Goal: Transaction & Acquisition: Purchase product/service

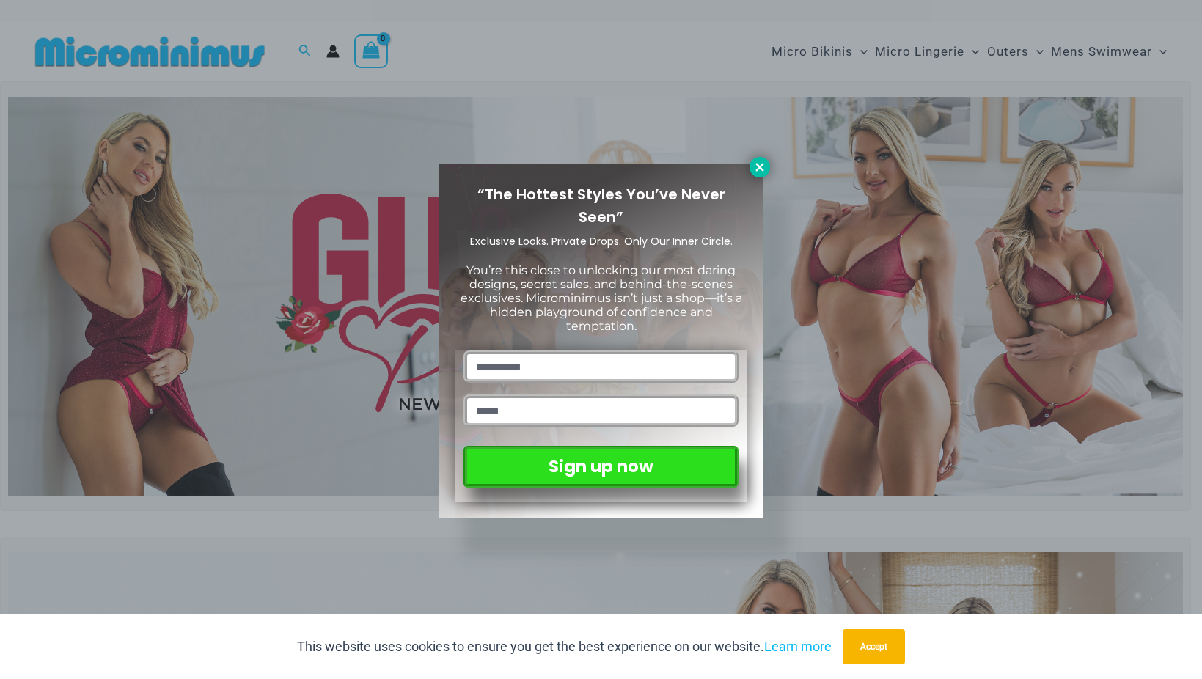
click at [755, 169] on icon at bounding box center [759, 167] width 13 height 13
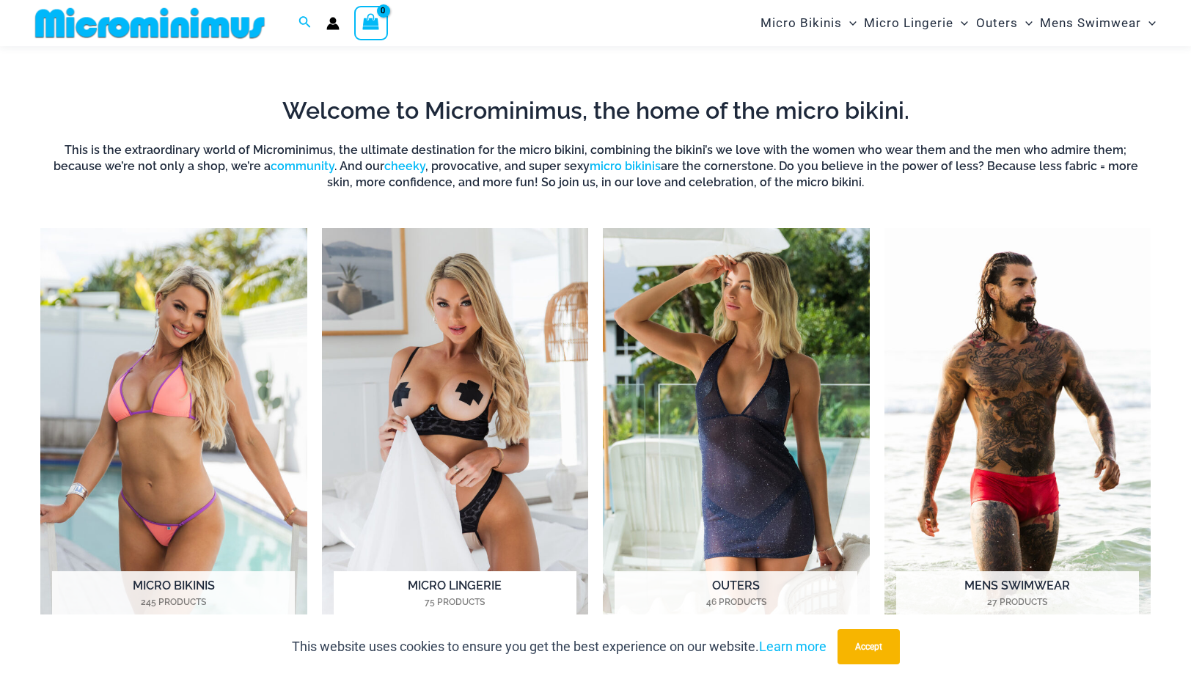
scroll to position [1162, 0]
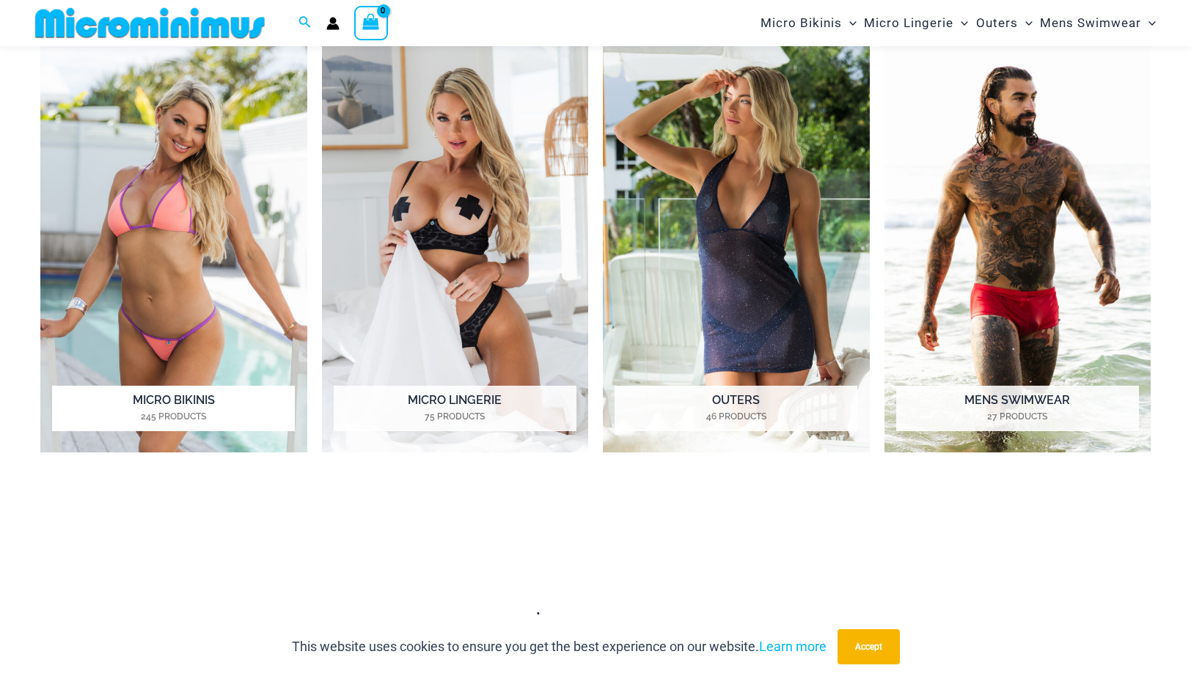
click at [194, 395] on h2 "Micro Bikinis 245 Products" at bounding box center [173, 408] width 243 height 45
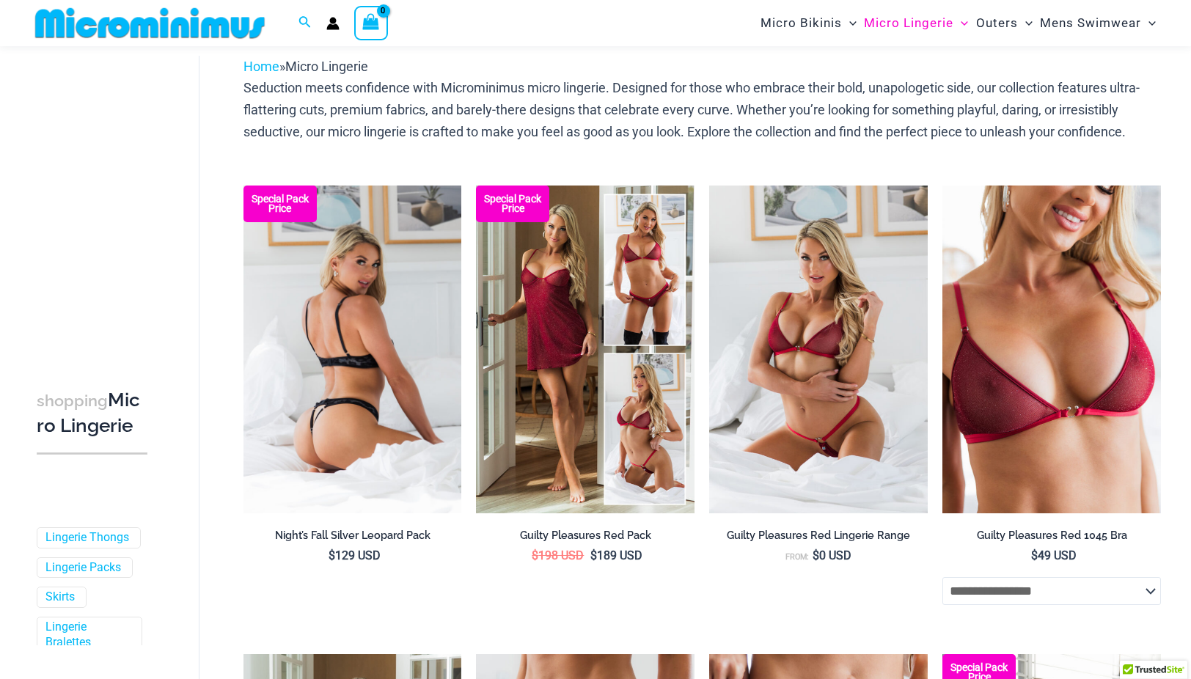
scroll to position [62, 0]
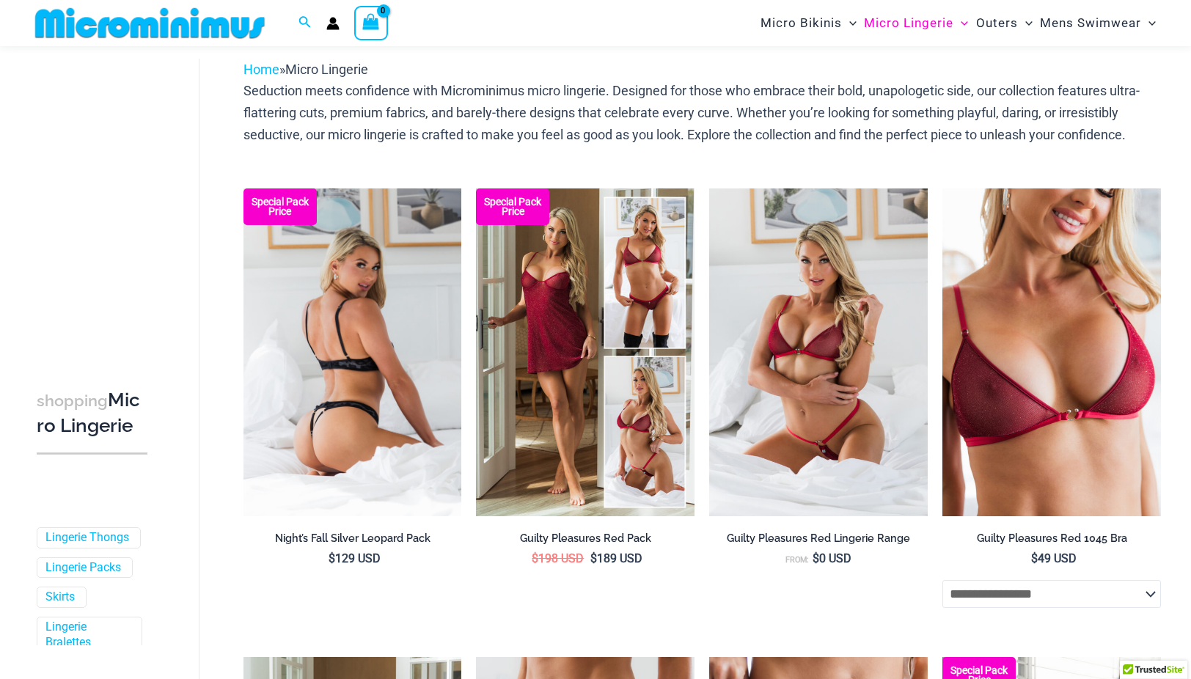
click at [337, 461] on img at bounding box center [353, 353] width 219 height 328
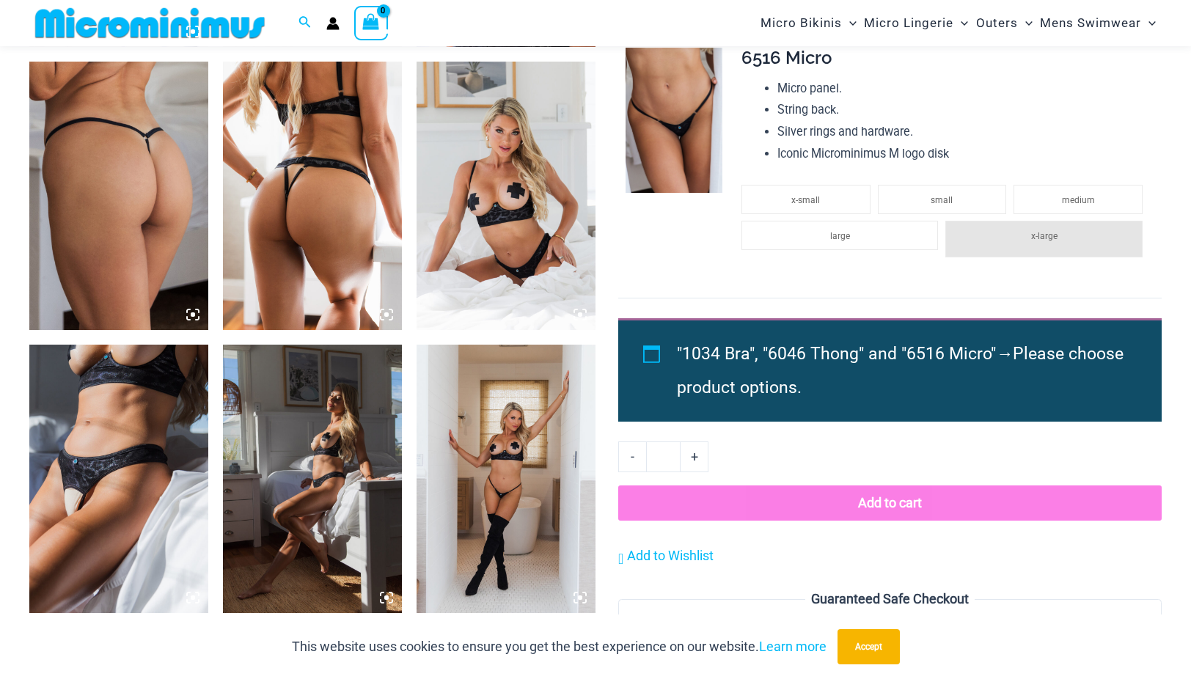
scroll to position [1241, 0]
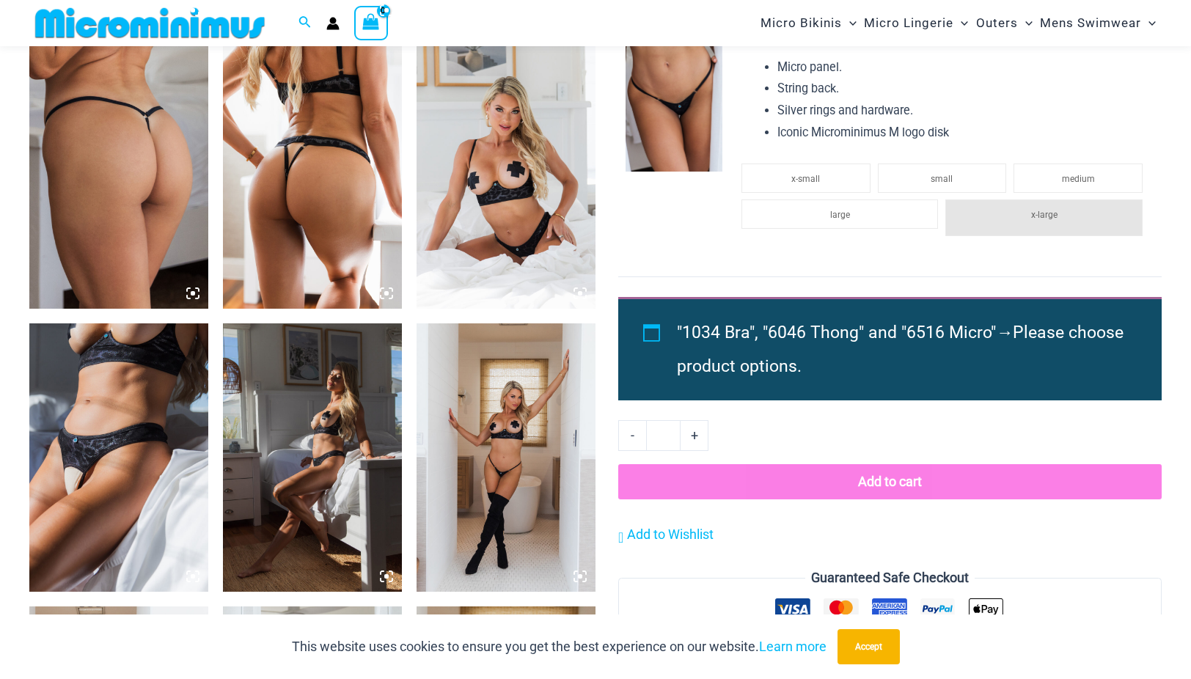
click at [103, 471] on img at bounding box center [118, 458] width 179 height 269
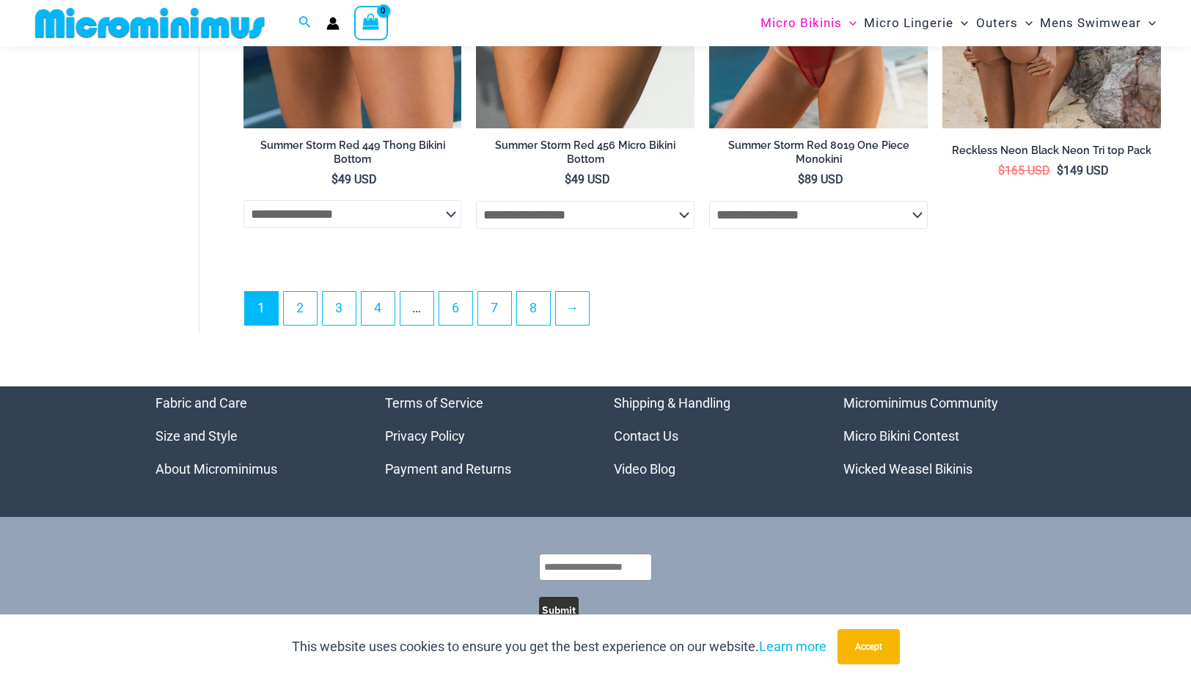
scroll to position [3953, 0]
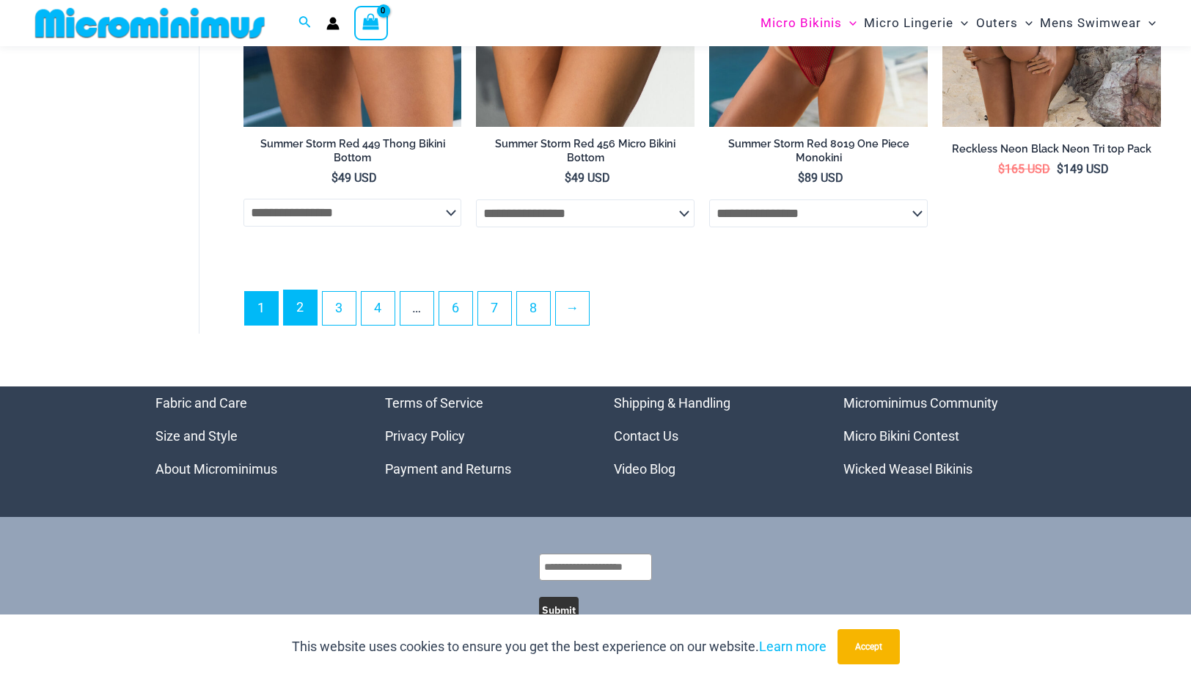
click at [313, 325] on link "2" at bounding box center [300, 308] width 33 height 34
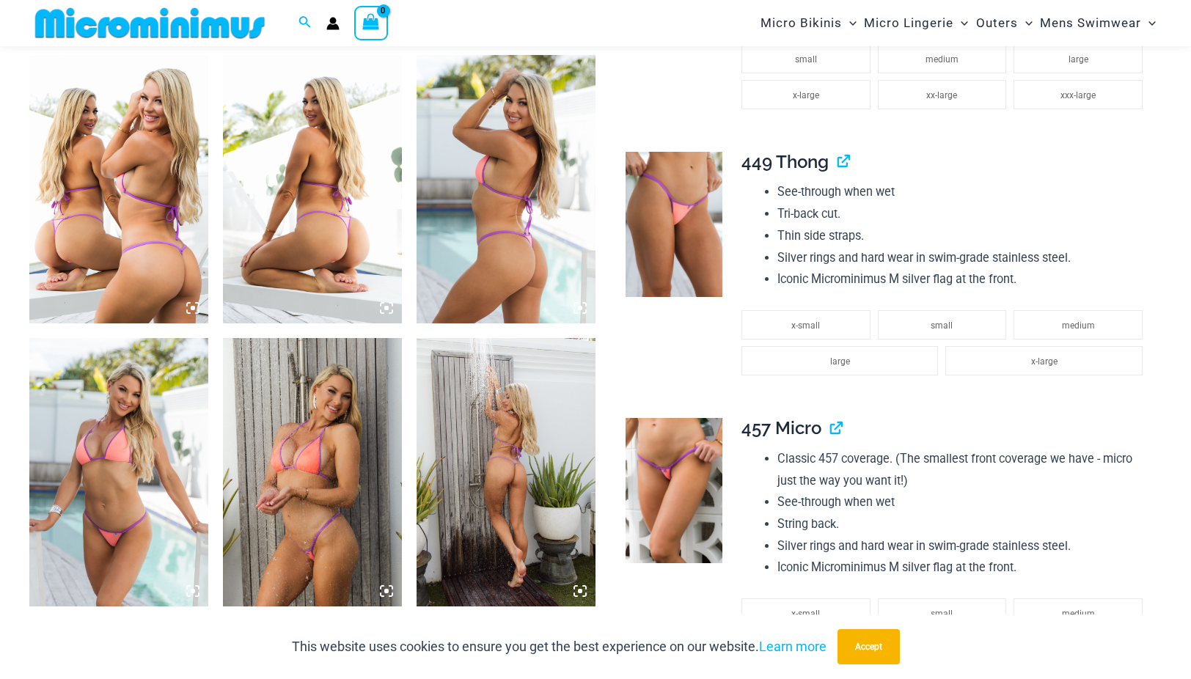
scroll to position [1163, 0]
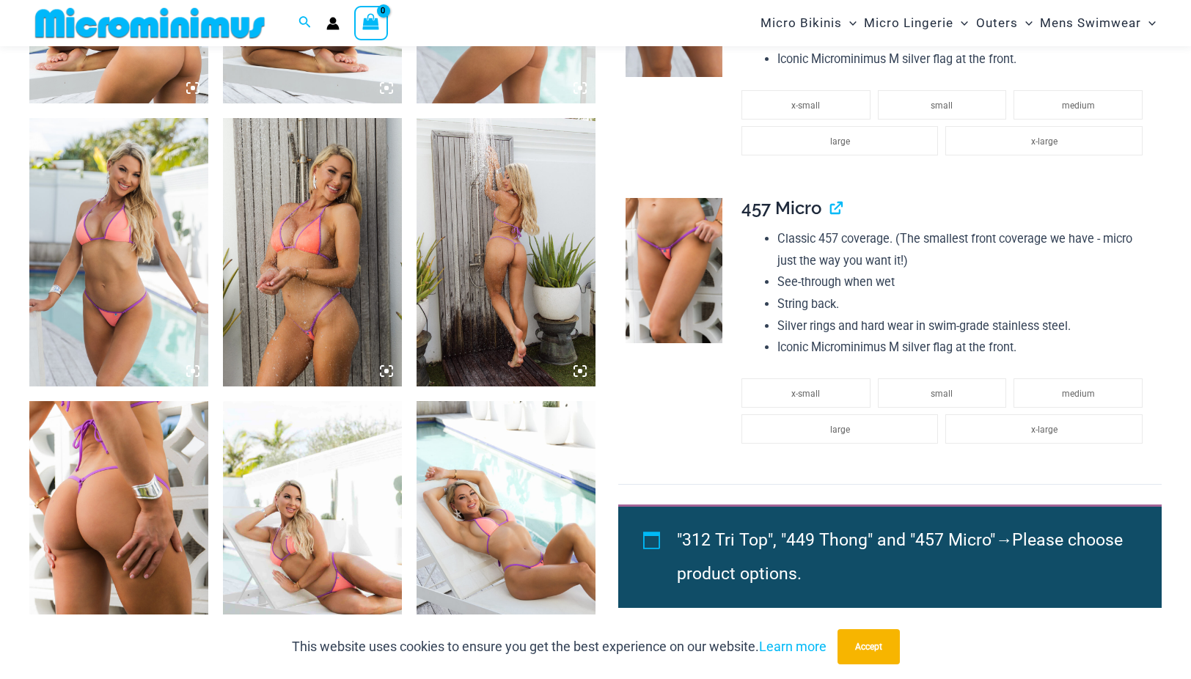
click at [283, 343] on img at bounding box center [312, 252] width 179 height 269
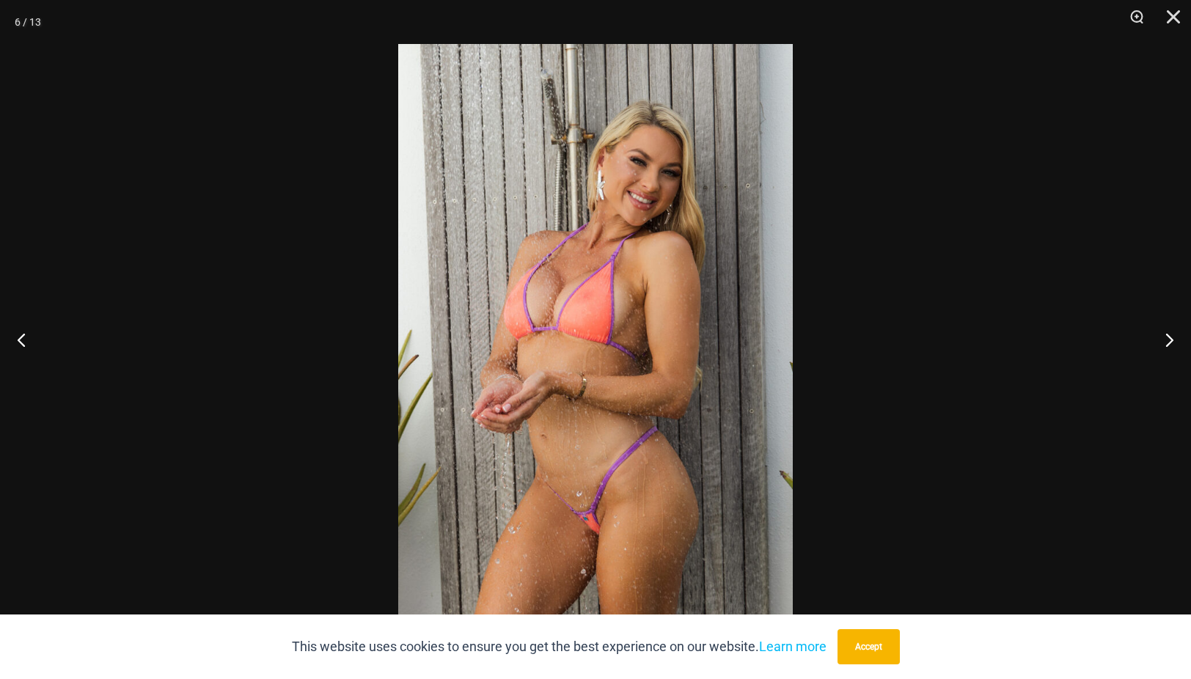
click at [572, 302] on img at bounding box center [595, 339] width 395 height 591
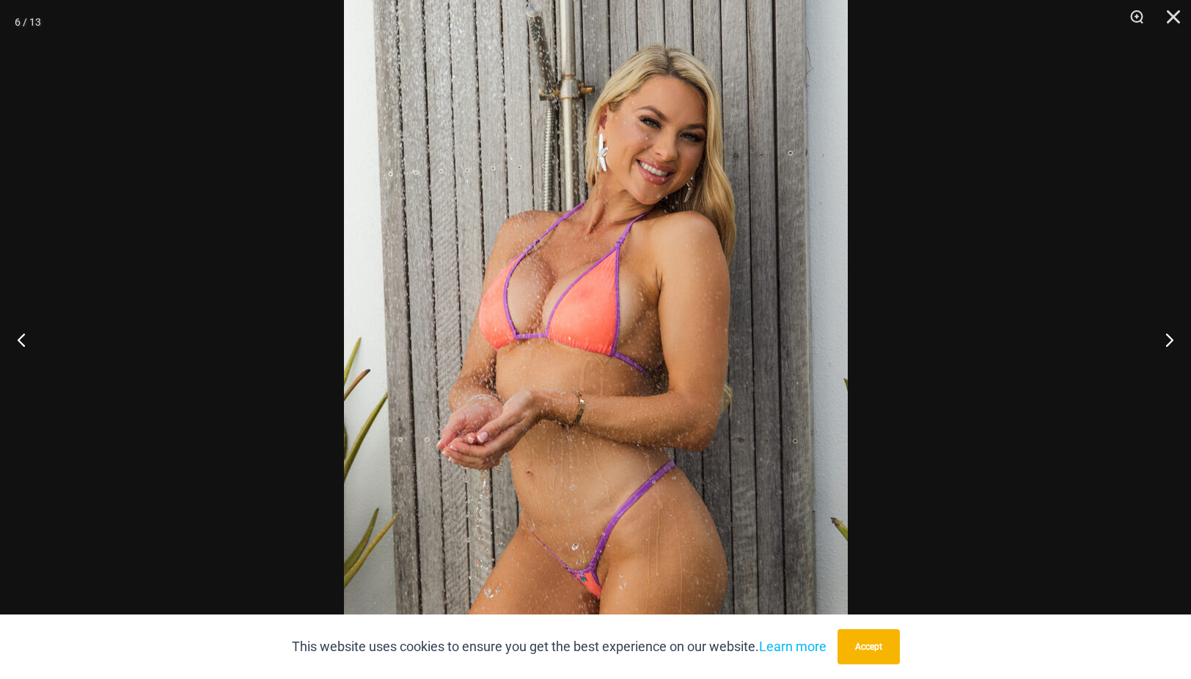
click at [875, 262] on div at bounding box center [595, 339] width 1191 height 679
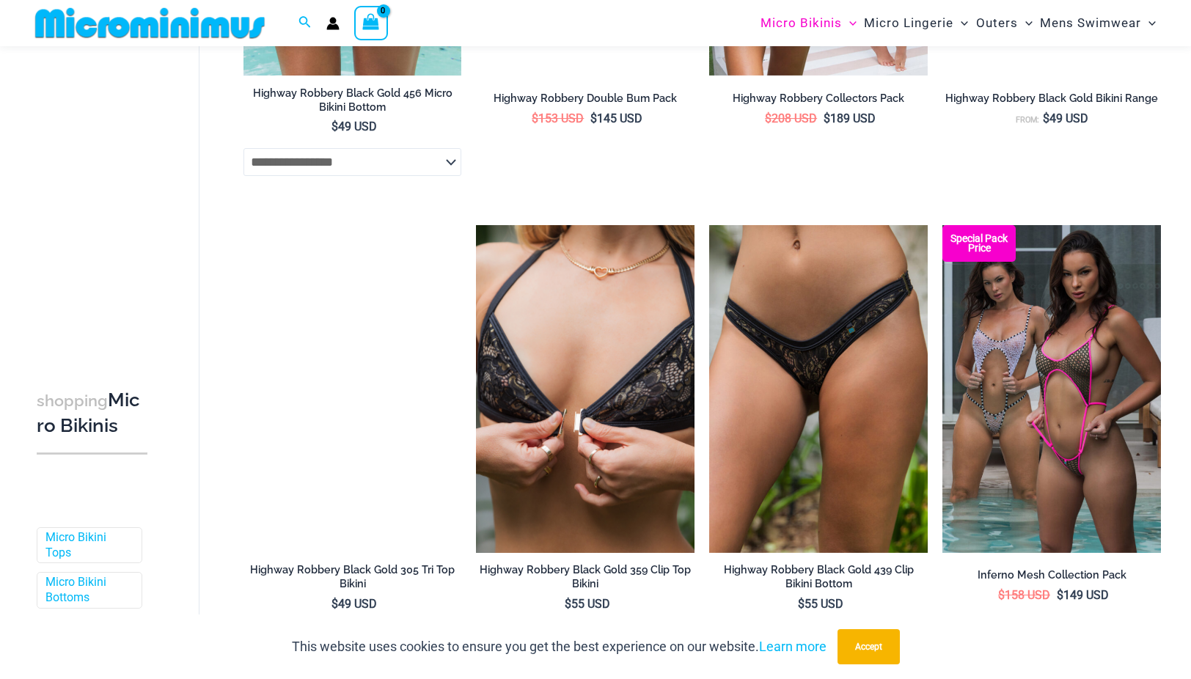
scroll to position [3583, 0]
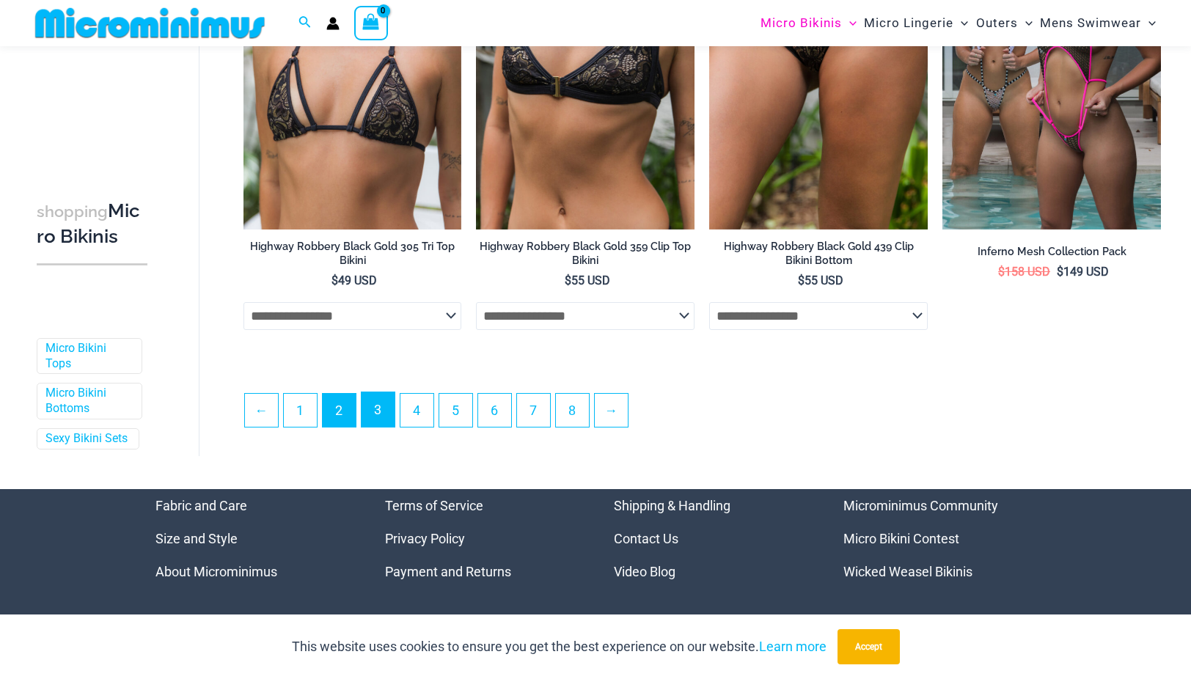
click at [383, 421] on link "3" at bounding box center [378, 410] width 33 height 34
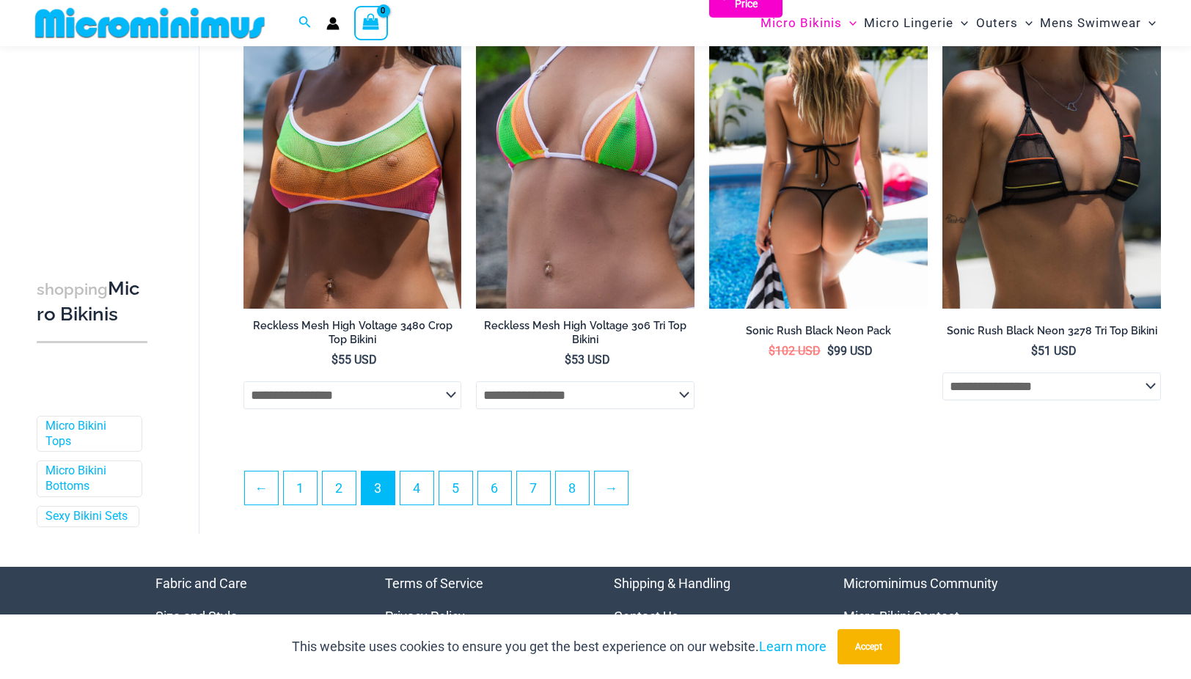
scroll to position [3508, 0]
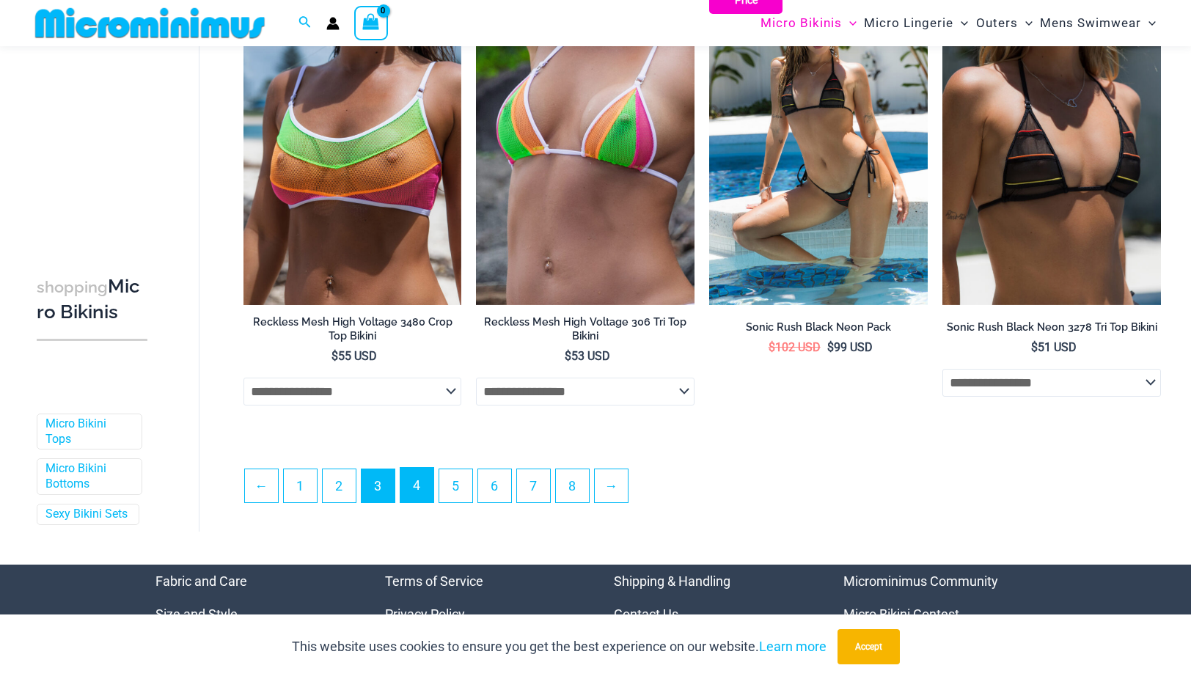
click at [412, 487] on link "4" at bounding box center [417, 485] width 33 height 34
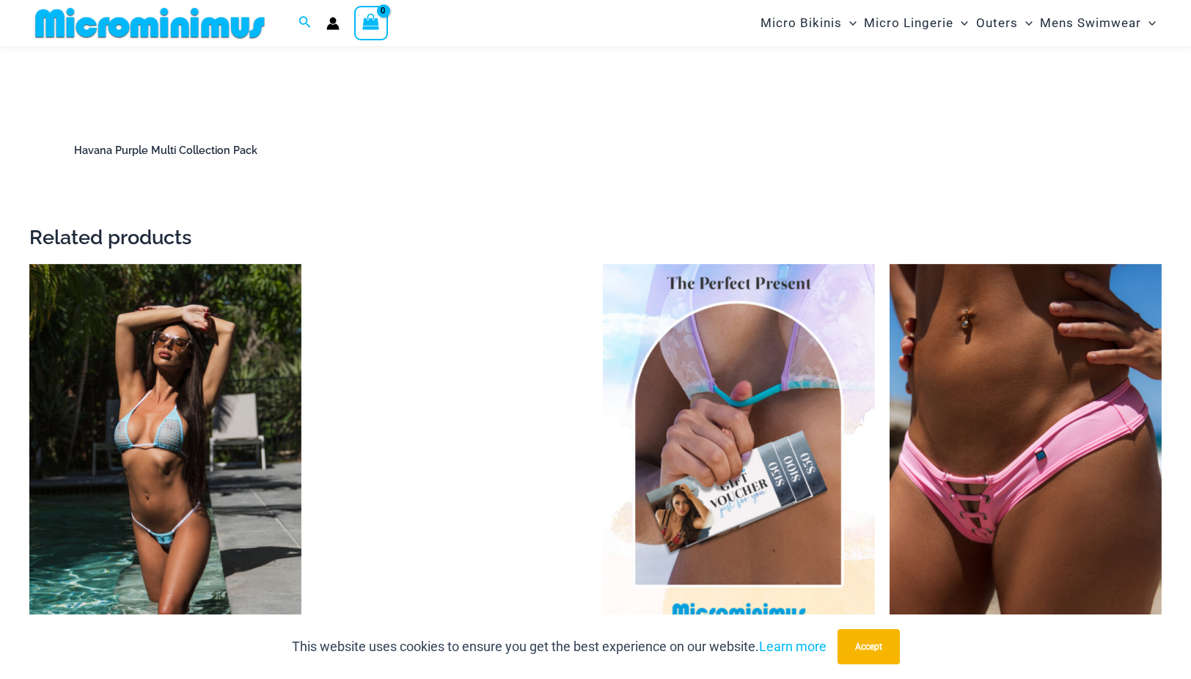
scroll to position [2627, 0]
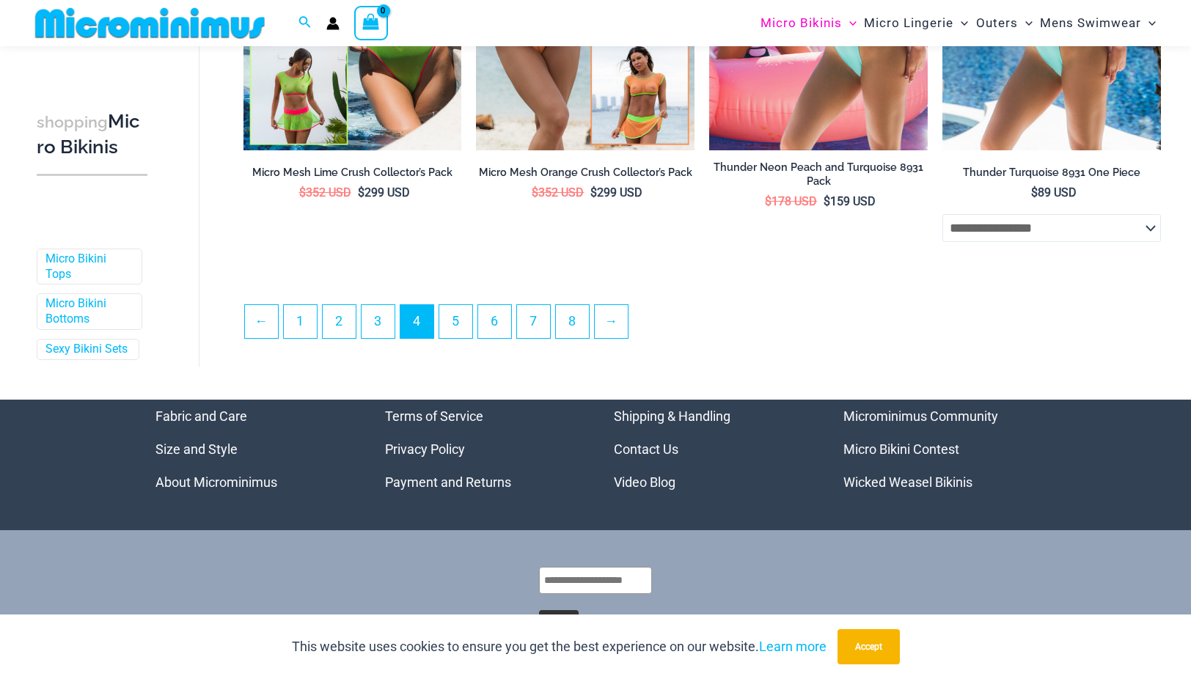
scroll to position [3508, 0]
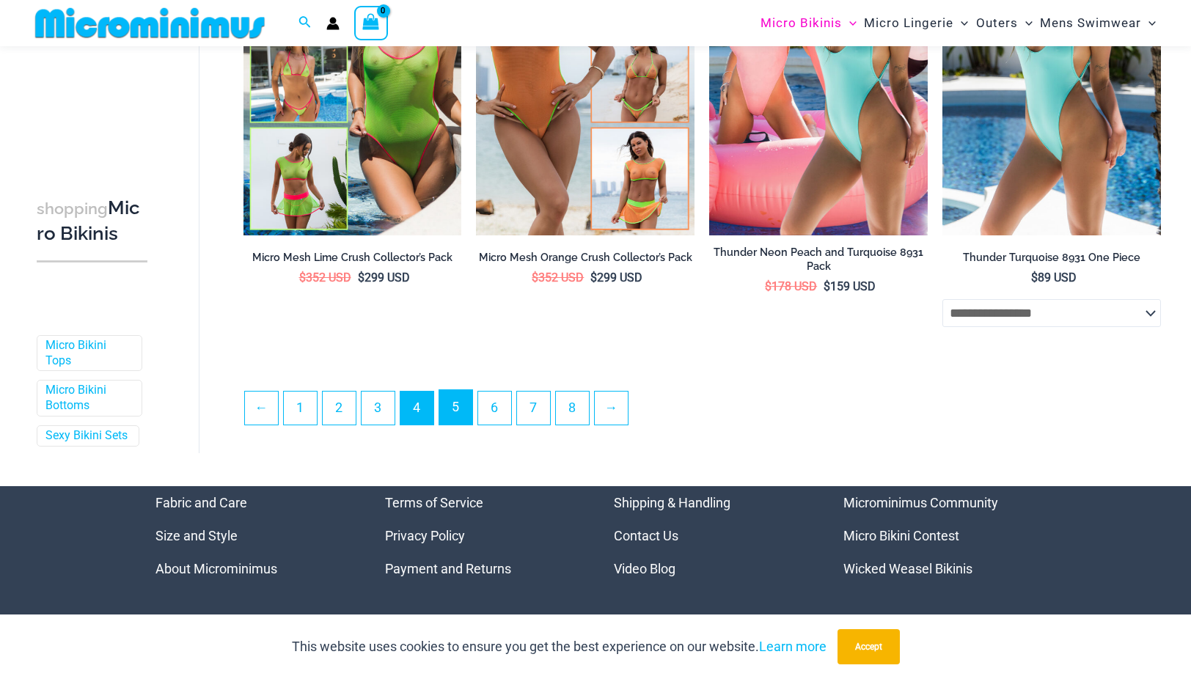
click at [469, 403] on link "5" at bounding box center [455, 407] width 33 height 34
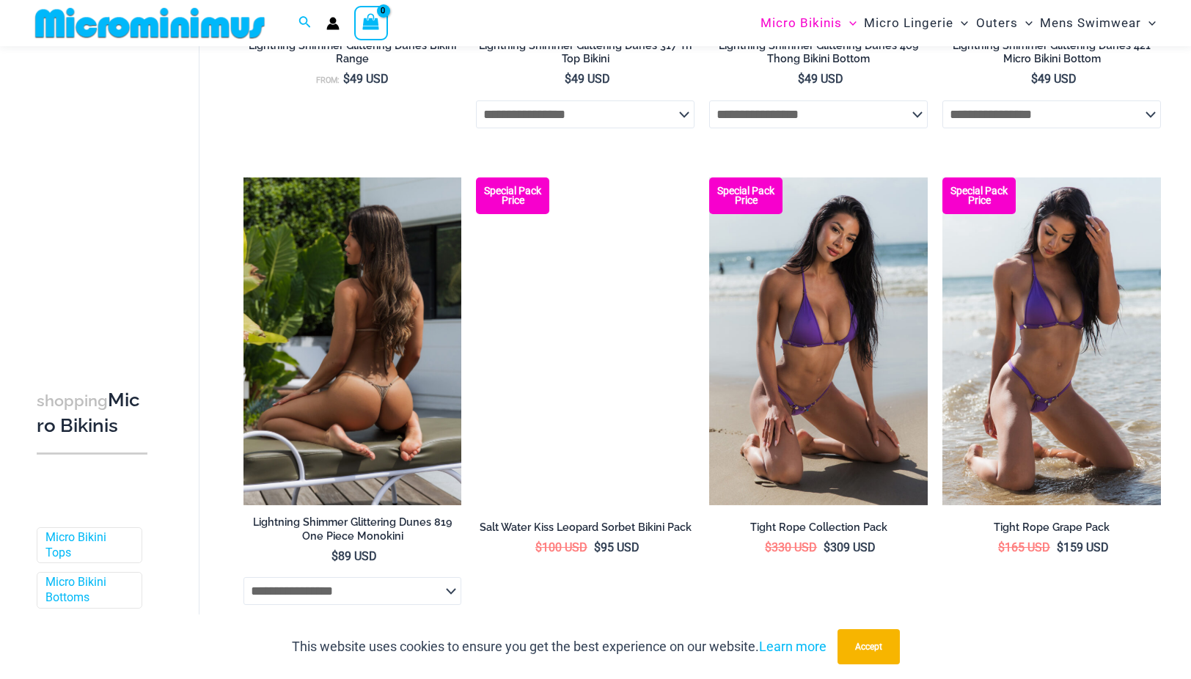
scroll to position [1897, 0]
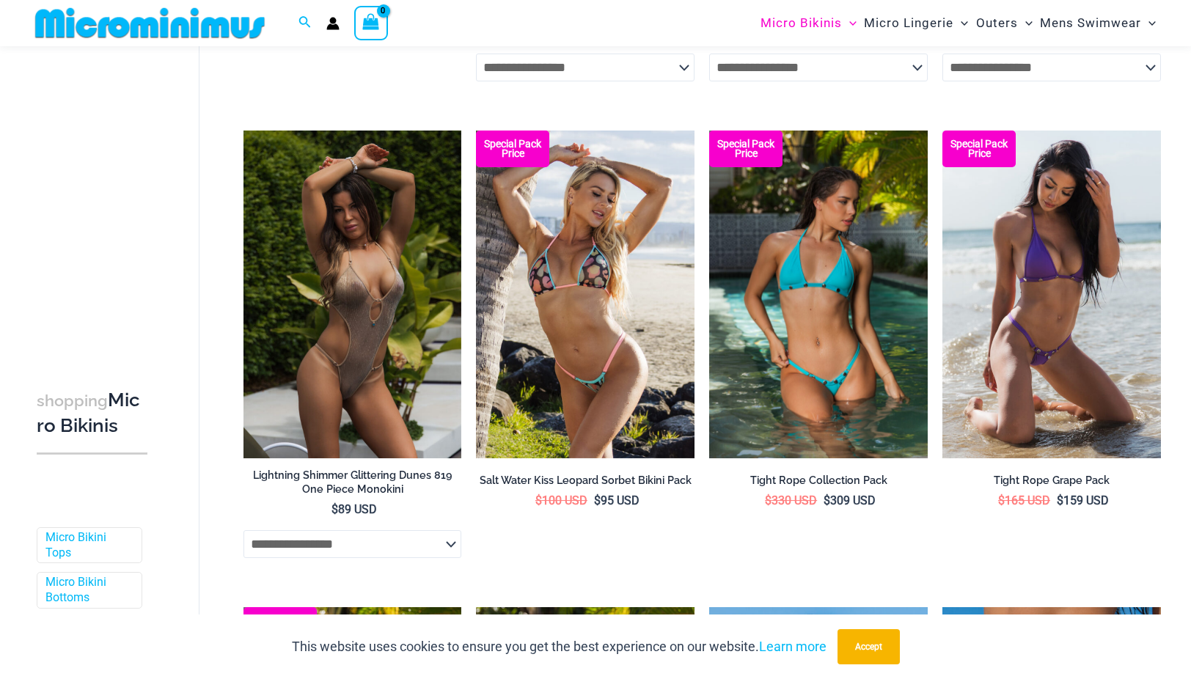
click at [803, 326] on img at bounding box center [818, 295] width 219 height 328
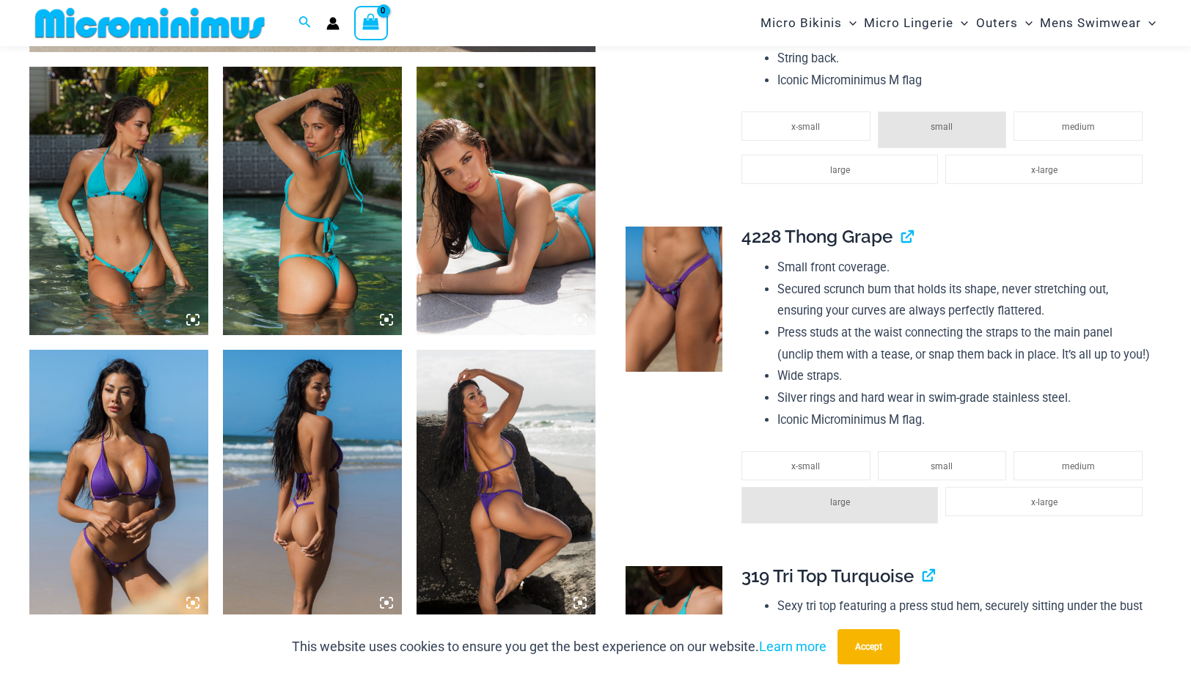
scroll to position [866, 0]
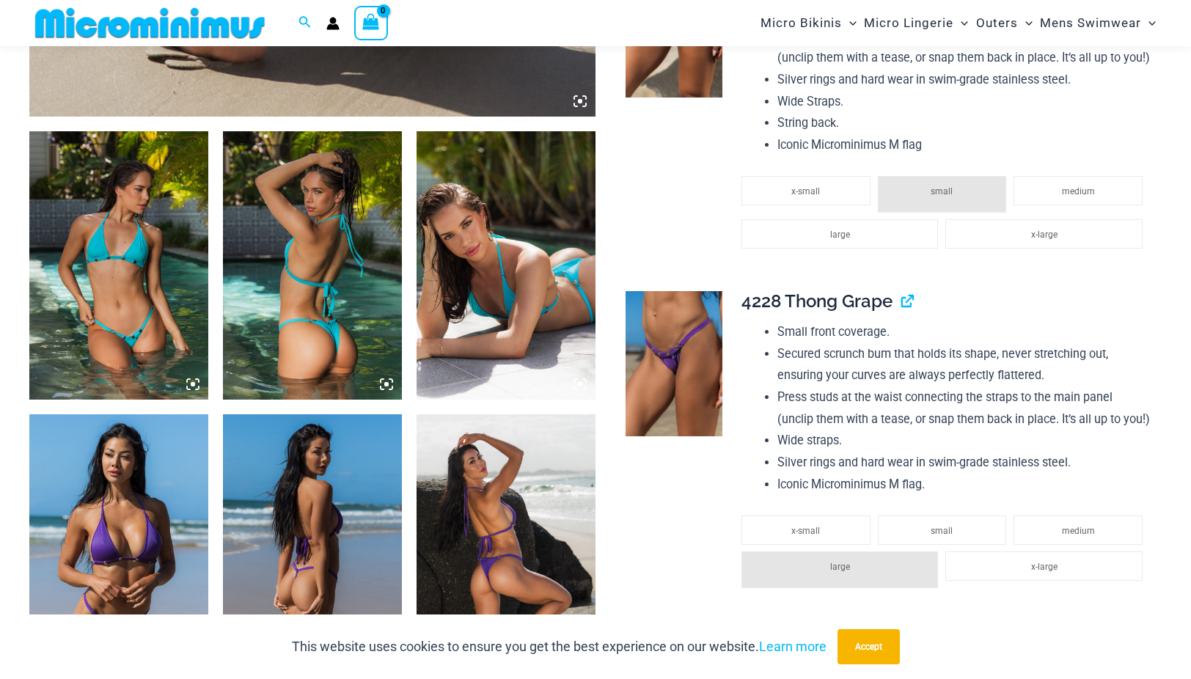
click at [117, 486] on img at bounding box center [118, 549] width 179 height 269
